Goal: Task Accomplishment & Management: Use online tool/utility

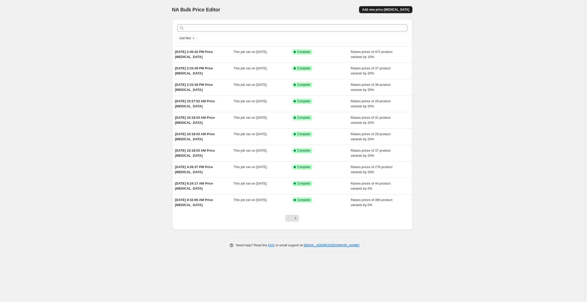
click at [387, 7] on button "Add new price [MEDICAL_DATA]" at bounding box center [385, 9] width 53 height 7
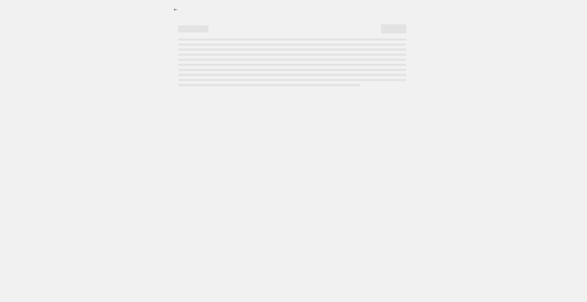
select select "percentage"
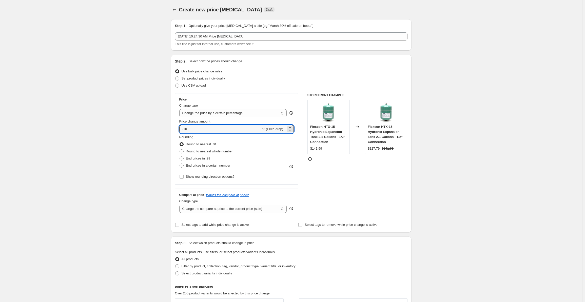
drag, startPoint x: 196, startPoint y: 130, endPoint x: 134, endPoint y: 129, distance: 62.3
click at [134, 130] on div "Create new price change job. This page is ready Create new price change job Dra…" at bounding box center [291, 279] width 582 height 558
type input "15"
click at [182, 159] on span at bounding box center [181, 158] width 4 height 4
click at [180, 157] on input "End prices in .99" at bounding box center [179, 156] width 0 height 0
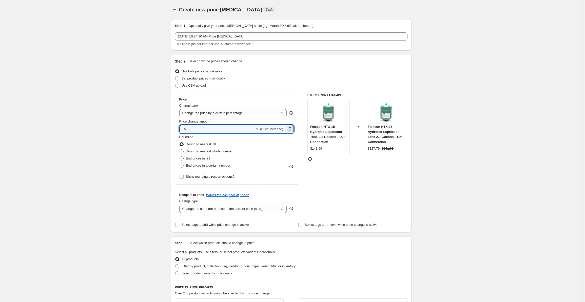
radio input "true"
click at [275, 208] on select "Change the compare at price to the current price (sale) Change the compare at p…" at bounding box center [233, 209] width 108 height 8
select select "percentage"
click at [180, 205] on select "Change the compare at price to the current price (sale) Change the compare at p…" at bounding box center [233, 209] width 108 height 8
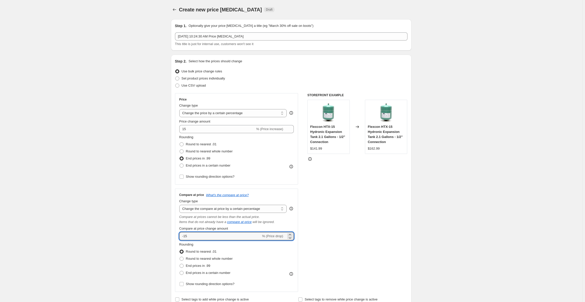
drag, startPoint x: 205, startPoint y: 237, endPoint x: 152, endPoint y: 237, distance: 52.9
type input "15"
click at [183, 265] on span at bounding box center [181, 266] width 4 height 4
click at [180, 264] on input "End prices in .99" at bounding box center [179, 264] width 0 height 0
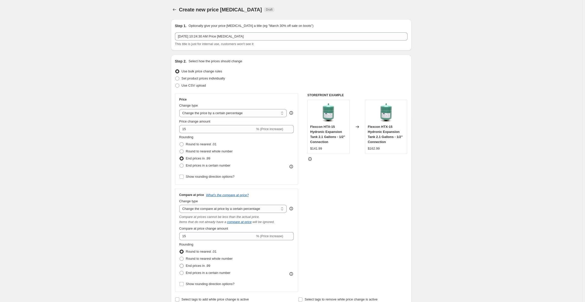
radio input "true"
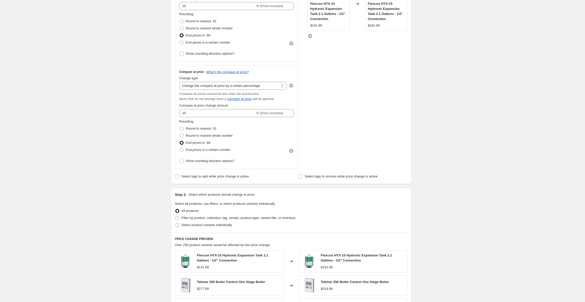
scroll to position [127, 0]
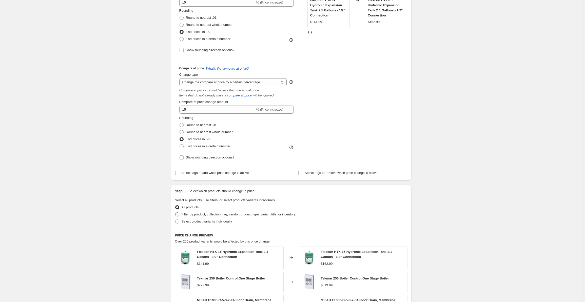
click at [178, 214] on span at bounding box center [177, 214] width 4 height 4
click at [175, 213] on input "Filter by product, collection, tag, vendor, product type, variant title, or inv…" at bounding box center [175, 212] width 0 height 0
radio input "true"
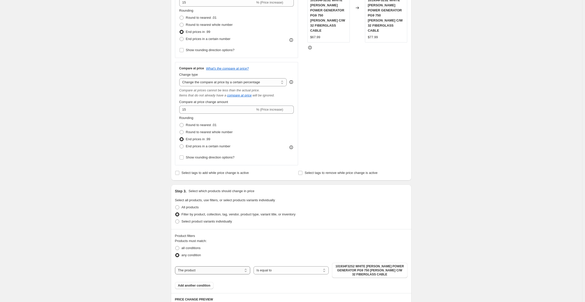
click at [206, 270] on select "The product The product's collection The product's tag The product's vendor The…" at bounding box center [212, 270] width 75 height 8
select select "vendor"
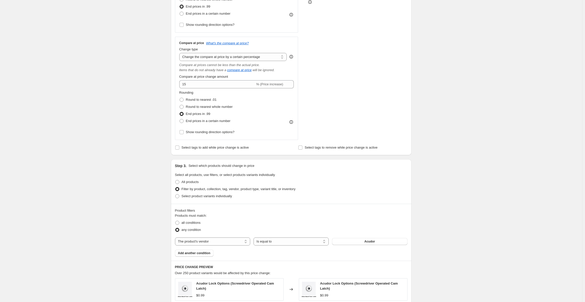
scroll to position [177, 0]
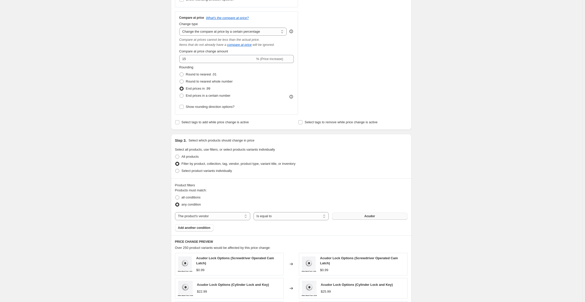
click at [356, 216] on button "Acudor" at bounding box center [369, 216] width 75 height 7
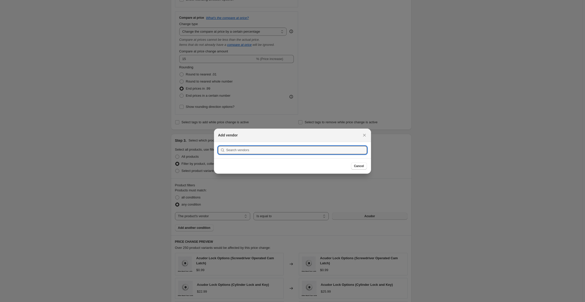
scroll to position [0, 0]
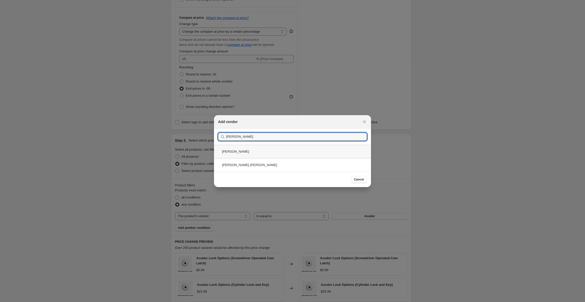
type input "zurn"
click at [230, 153] on div "Zurn" at bounding box center [292, 151] width 157 height 13
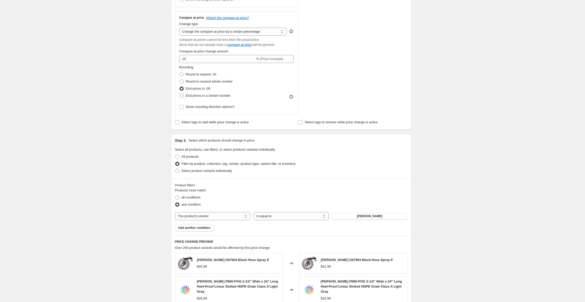
scroll to position [202, 0]
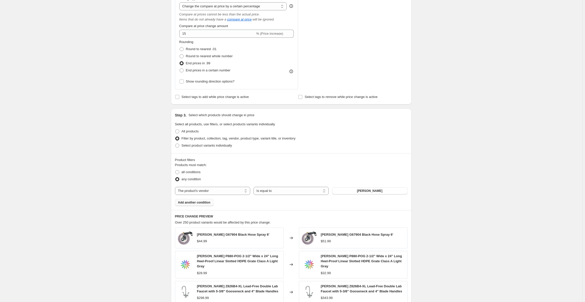
click at [185, 200] on button "Add another condition" at bounding box center [194, 202] width 38 height 7
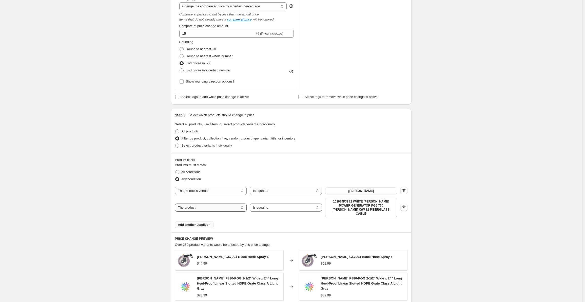
click at [205, 207] on select "The product The product's collection The product's tag The product's vendor The…" at bounding box center [211, 207] width 72 height 8
select select "vendor"
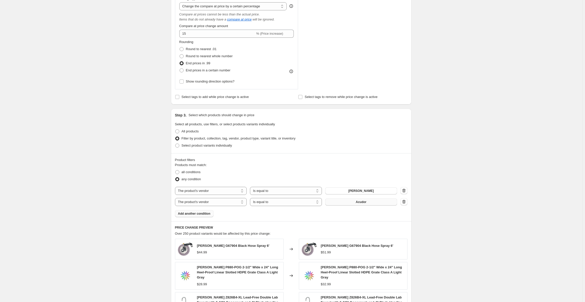
click at [367, 203] on button "Acudor" at bounding box center [361, 201] width 72 height 7
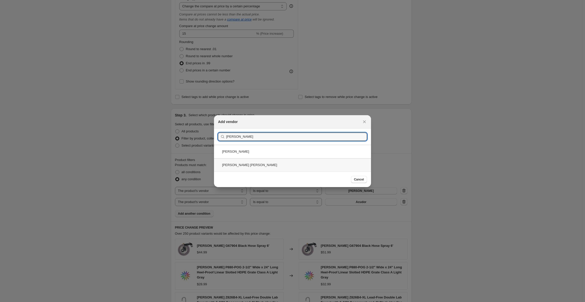
type input "zurn"
click at [237, 165] on div "Zurn Wilkins" at bounding box center [292, 164] width 157 height 13
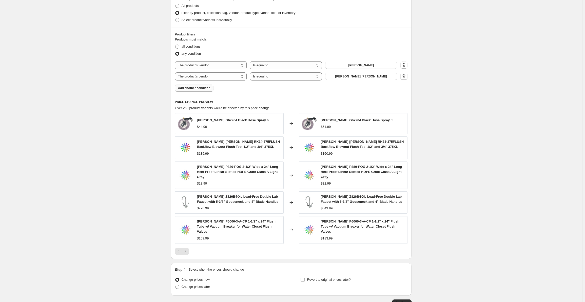
scroll to position [352, 0]
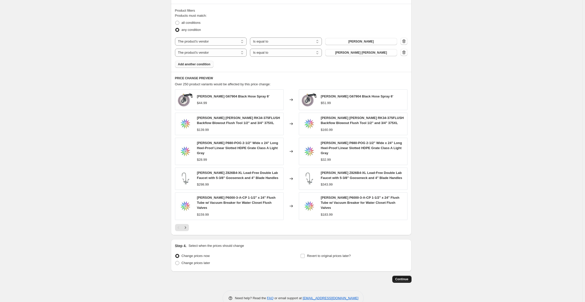
click at [405, 277] on span "Continue" at bounding box center [401, 279] width 13 height 4
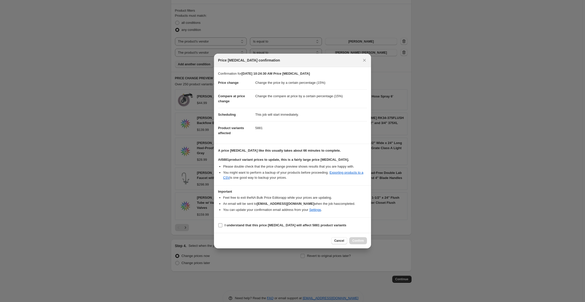
click at [221, 225] on input "I understand that this price change job will affect 5881 product variants" at bounding box center [220, 225] width 4 height 4
checkbox input "true"
click at [359, 240] on span "Confirm" at bounding box center [358, 241] width 12 height 4
